Goal: Use online tool/utility: Utilize a website feature to perform a specific function

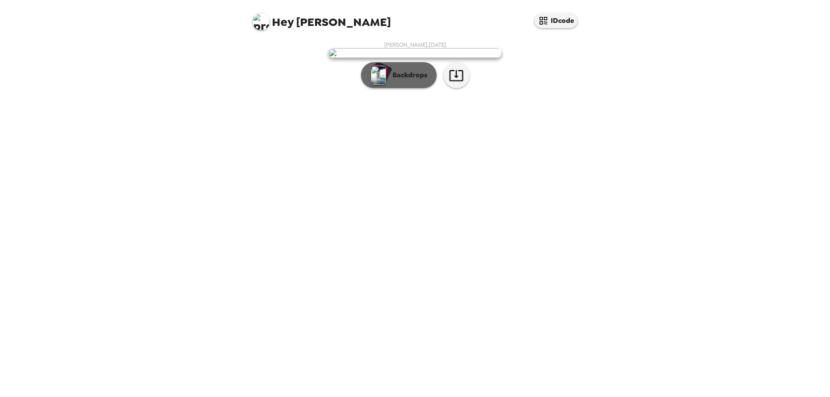
click at [411, 80] on p "Backdrops" at bounding box center [407, 75] width 39 height 10
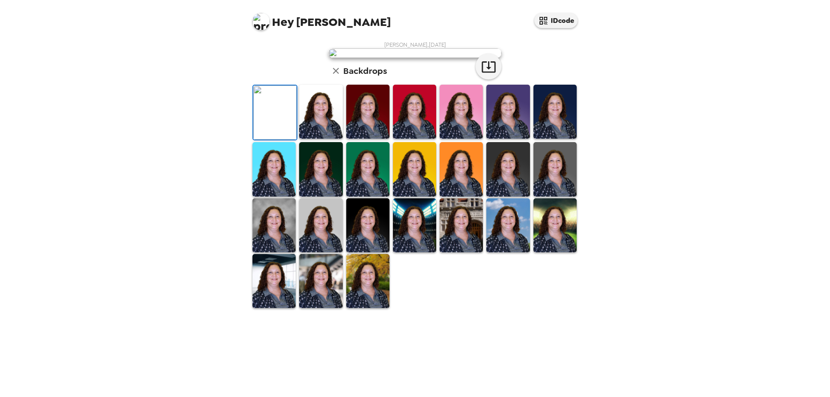
scroll to position [127, 0]
click at [550, 139] on img at bounding box center [555, 112] width 43 height 54
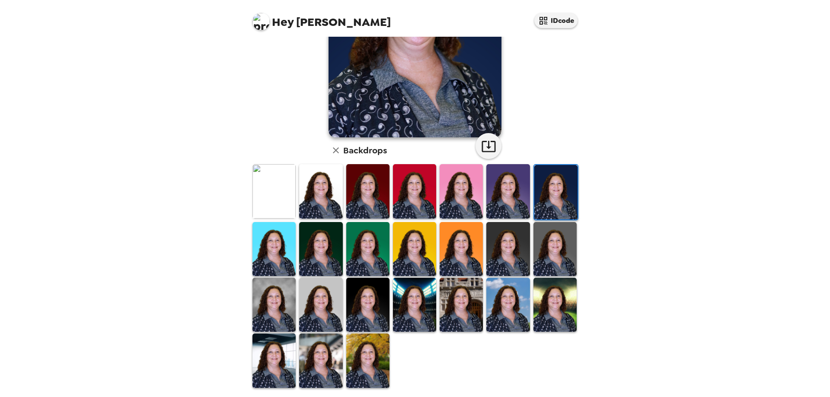
click at [367, 192] on img at bounding box center [367, 191] width 43 height 54
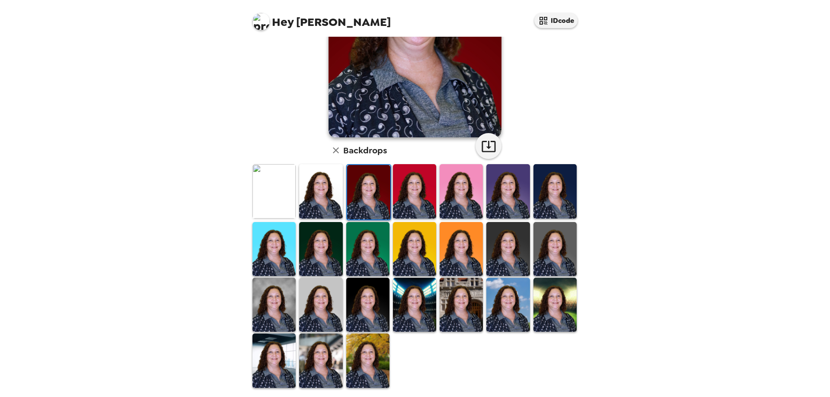
click at [262, 247] on img at bounding box center [273, 249] width 43 height 54
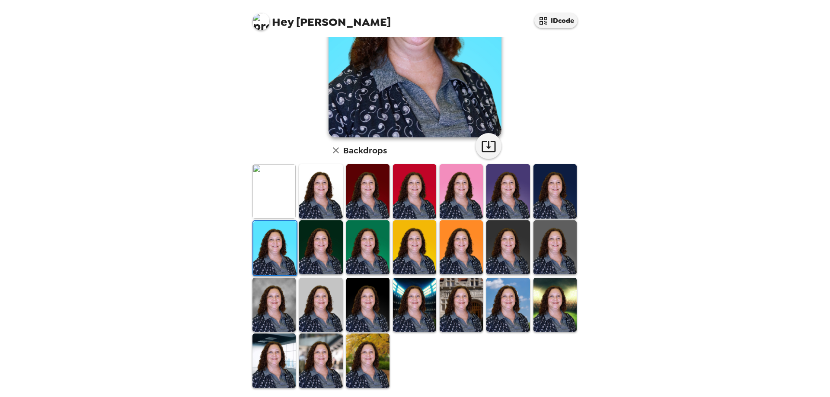
click at [556, 302] on img at bounding box center [555, 305] width 43 height 54
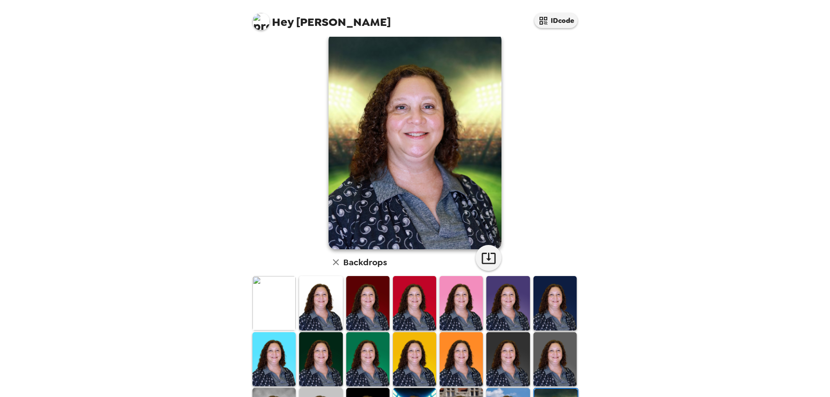
scroll to position [0, 0]
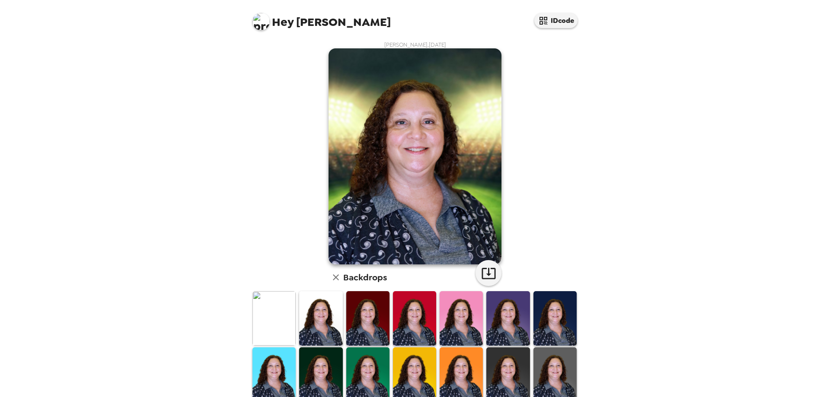
click at [556, 365] on img at bounding box center [555, 375] width 43 height 54
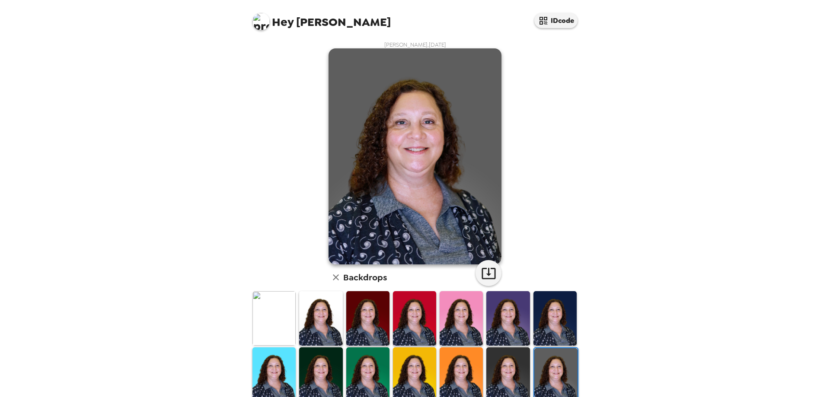
click at [473, 328] on img at bounding box center [461, 318] width 43 height 54
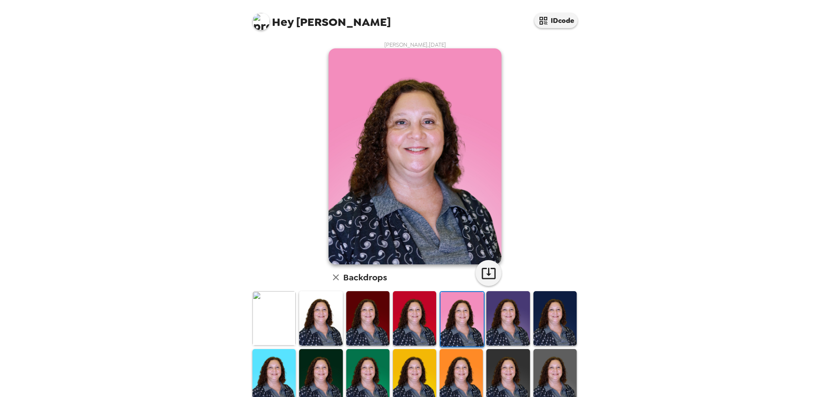
click at [423, 326] on img at bounding box center [414, 318] width 43 height 54
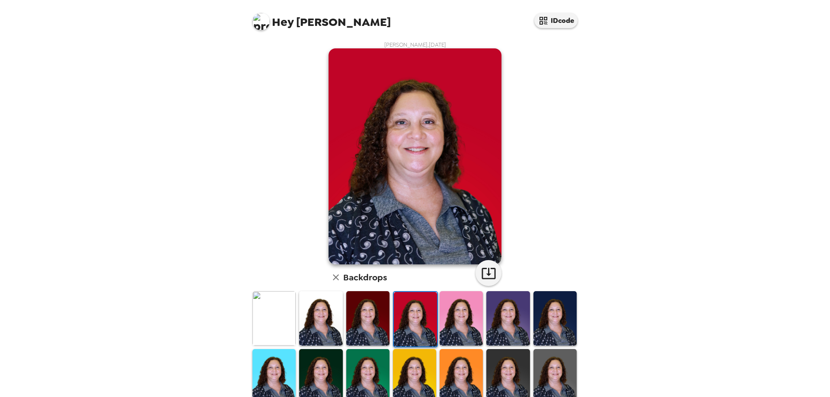
click at [357, 316] on img at bounding box center [367, 318] width 43 height 54
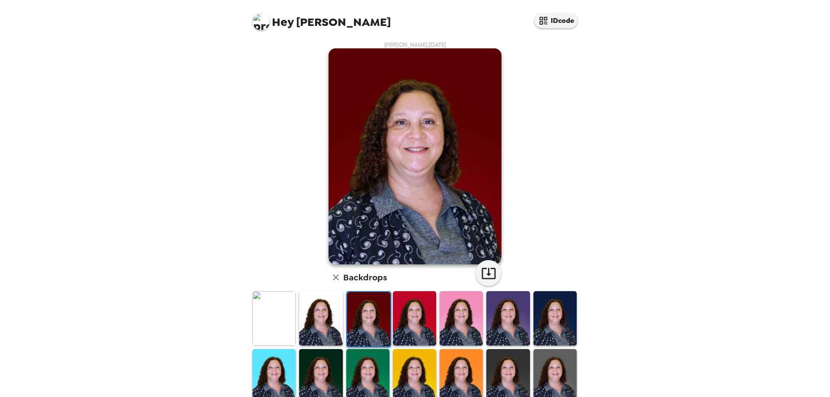
click at [314, 312] on img at bounding box center [320, 318] width 43 height 54
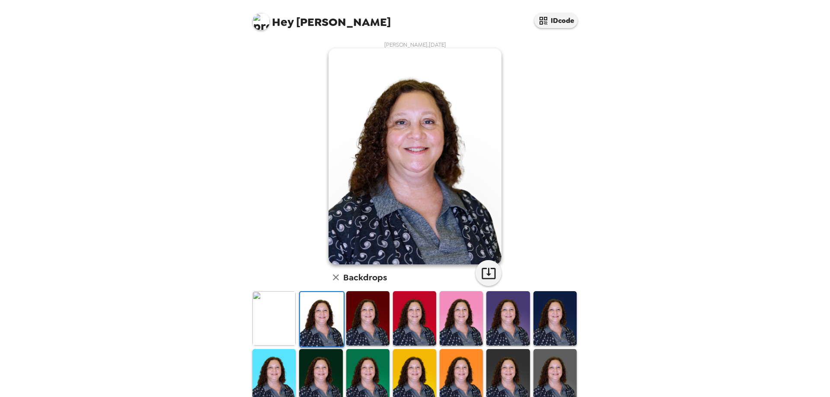
click at [282, 314] on img at bounding box center [273, 318] width 43 height 54
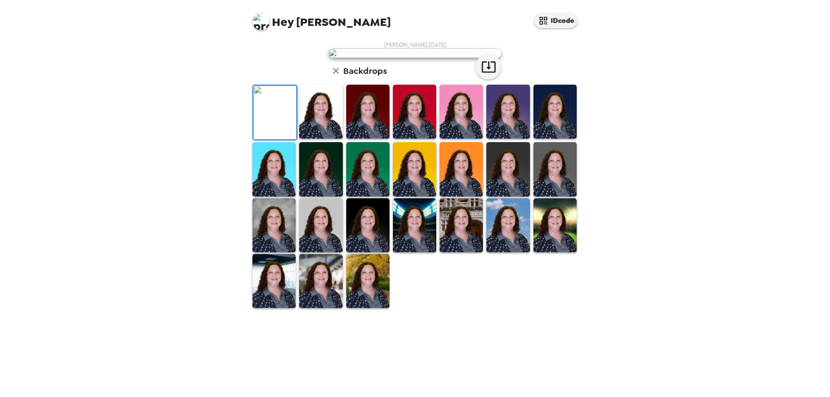
scroll to position [53, 0]
click at [465, 196] on img at bounding box center [461, 169] width 43 height 54
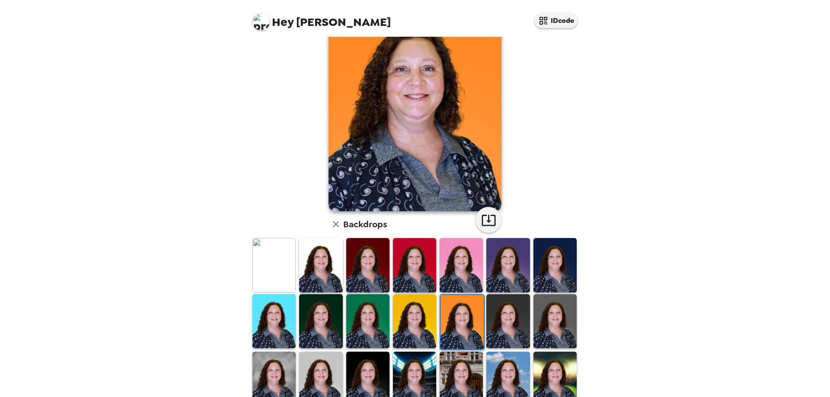
click at [379, 308] on img at bounding box center [367, 321] width 43 height 54
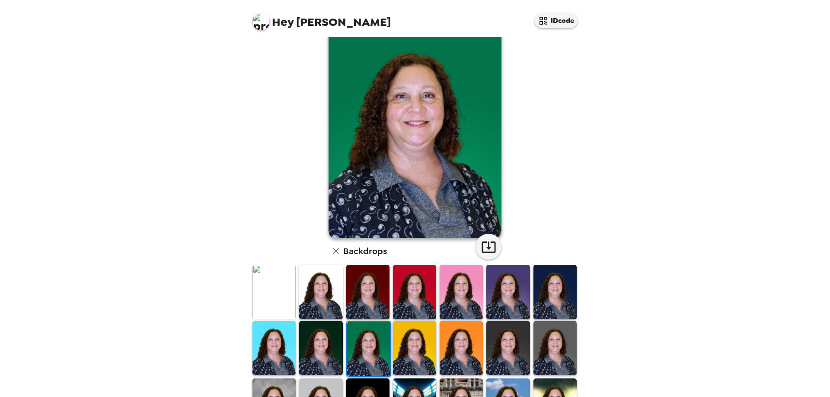
scroll to position [0, 0]
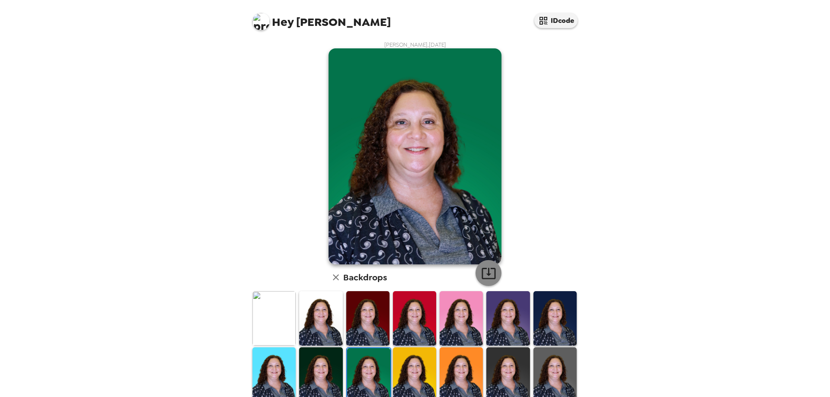
click at [489, 272] on icon "button" at bounding box center [488, 273] width 15 height 15
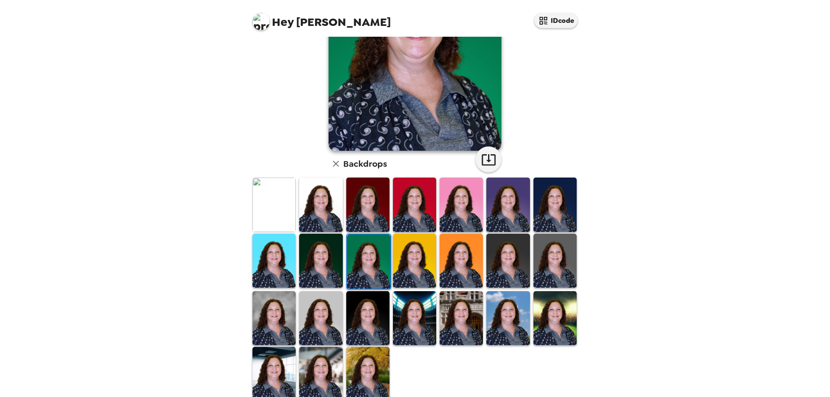
scroll to position [127, 0]
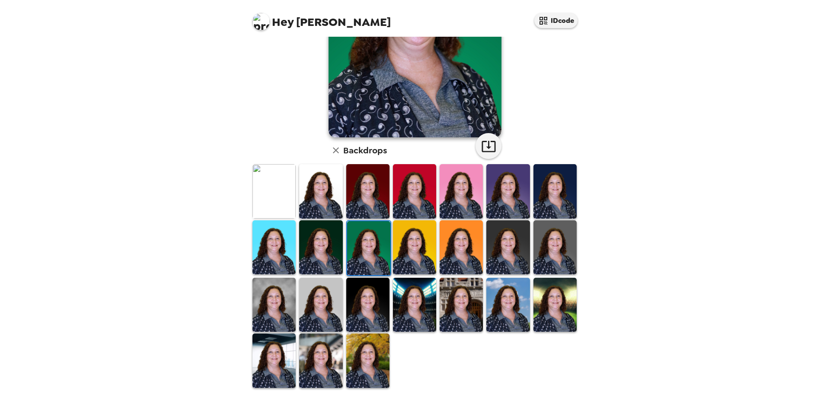
drag, startPoint x: 523, startPoint y: 179, endPoint x: 528, endPoint y: 182, distance: 5.8
click at [523, 179] on img at bounding box center [507, 191] width 43 height 54
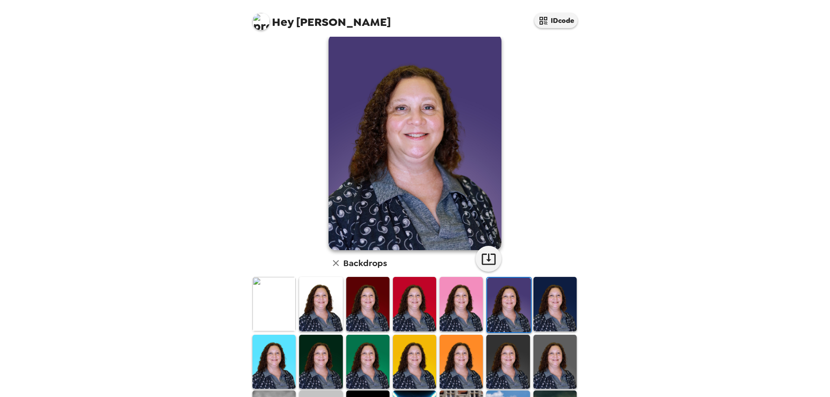
scroll to position [0, 0]
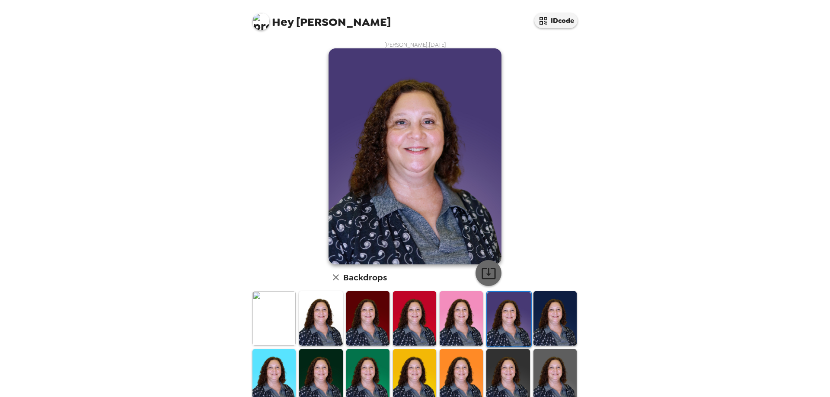
click at [482, 270] on icon "button" at bounding box center [488, 273] width 15 height 15
